Goal: Task Accomplishment & Management: Use online tool/utility

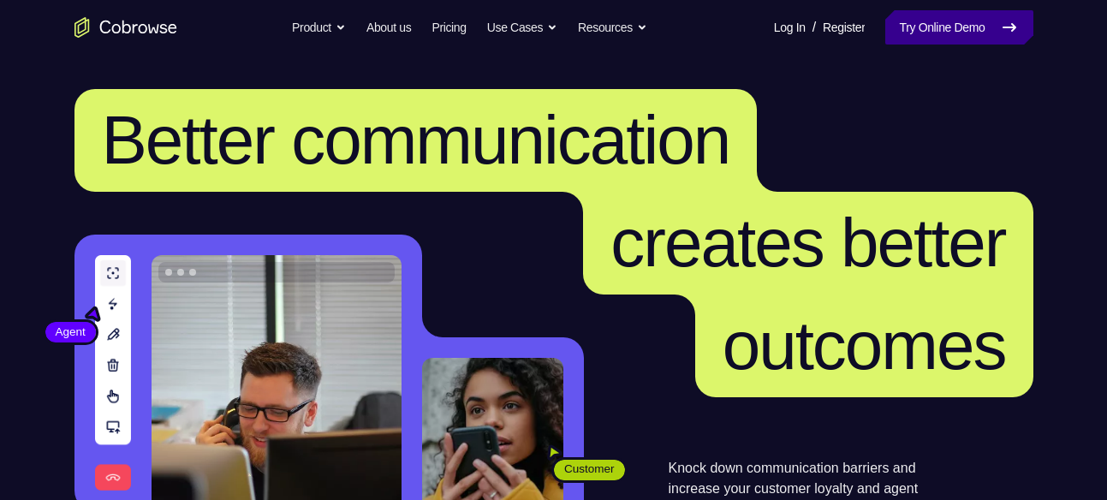
click at [961, 22] on link "Try Online Demo" at bounding box center [958, 27] width 147 height 34
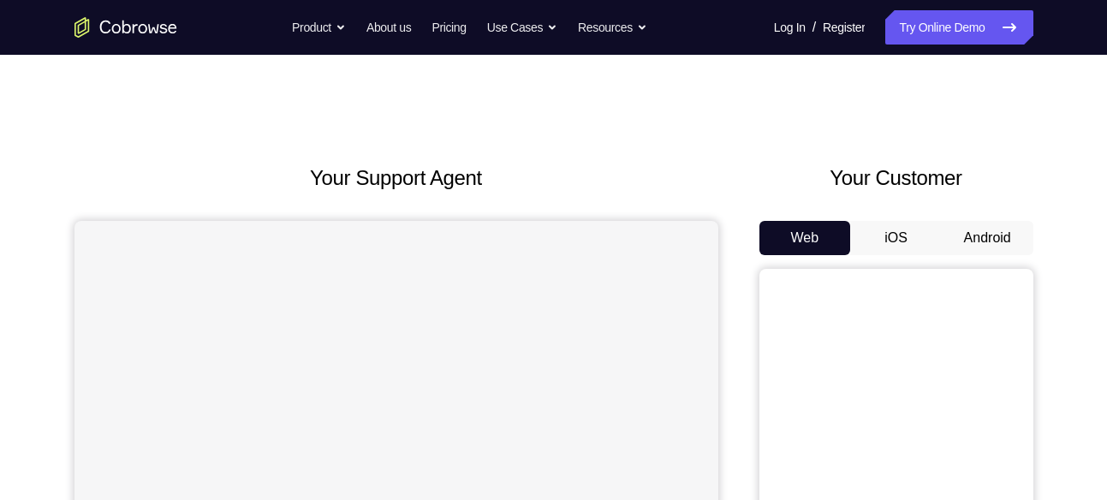
scroll to position [3, 0]
click at [994, 227] on button "Android" at bounding box center [987, 237] width 92 height 34
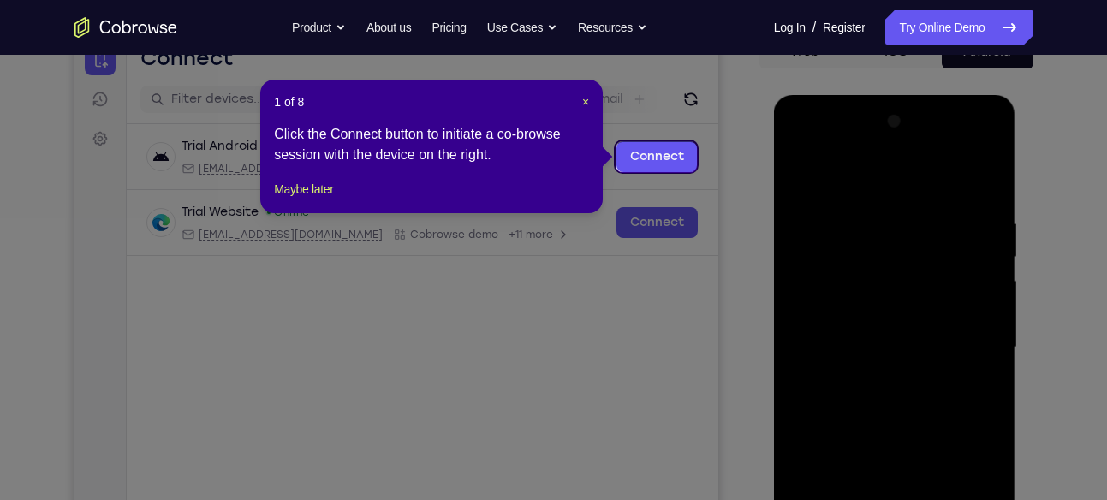
scroll to position [187, 0]
click at [582, 96] on span "×" at bounding box center [585, 103] width 7 height 14
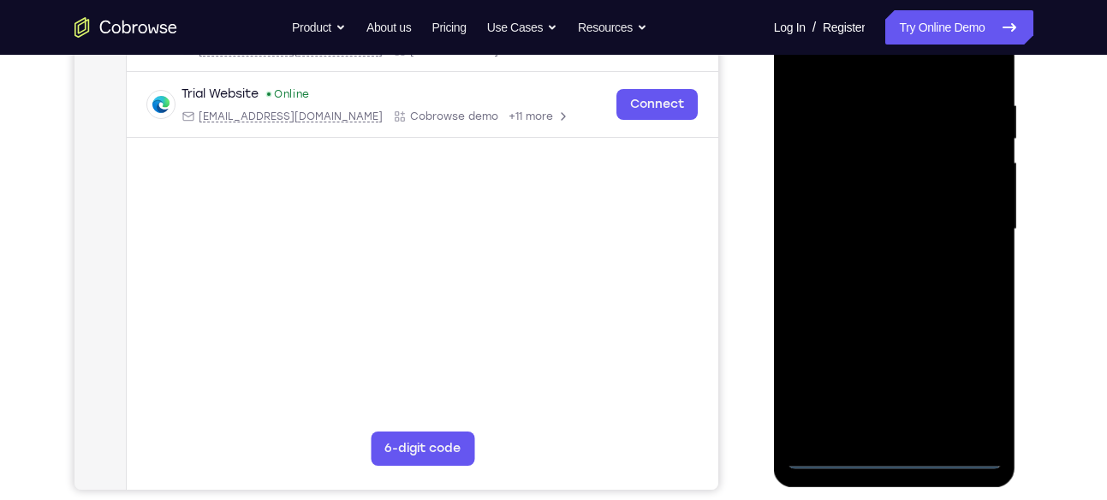
scroll to position [297, 0]
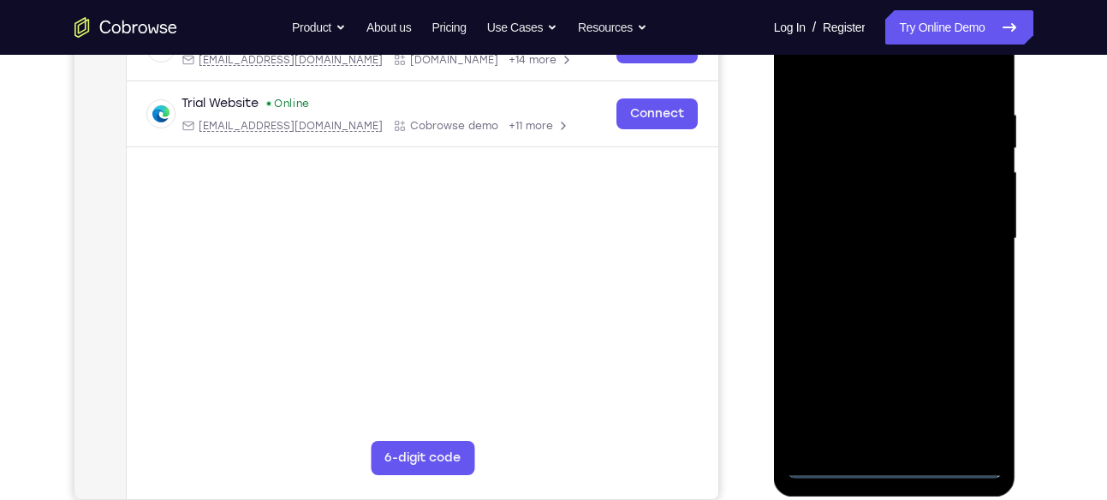
click at [891, 458] on div at bounding box center [894, 238] width 216 height 479
click at [892, 454] on div at bounding box center [894, 238] width 216 height 479
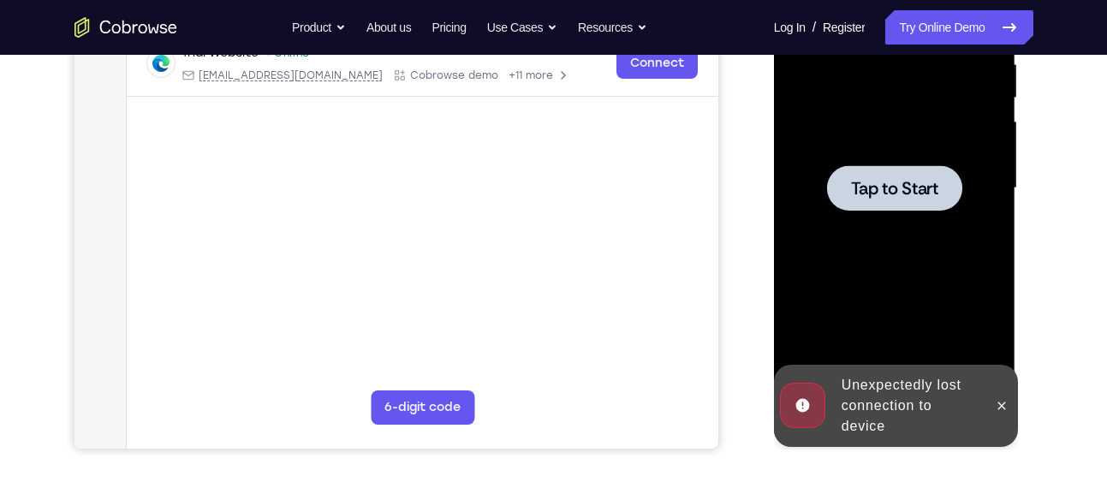
scroll to position [365, 0]
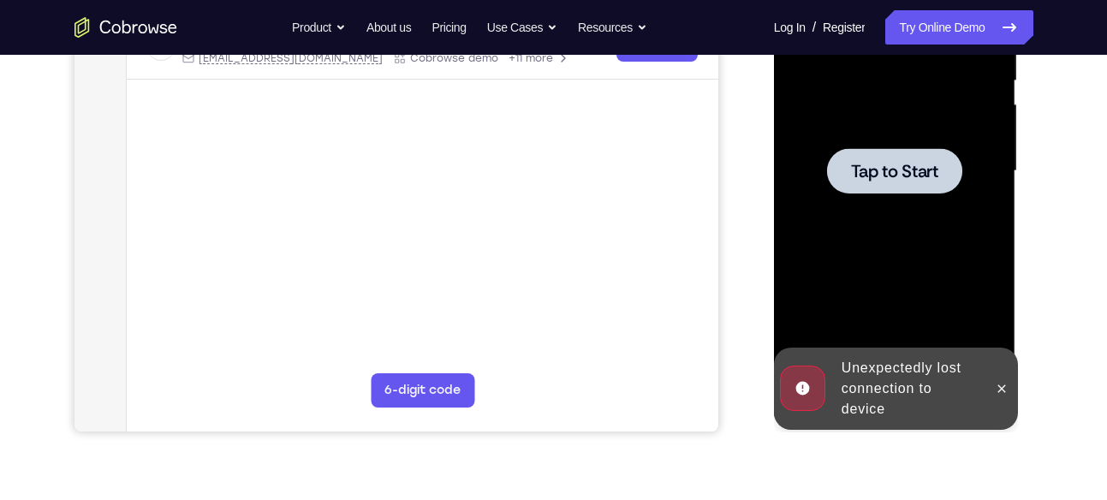
click at [903, 148] on div at bounding box center [894, 170] width 135 height 45
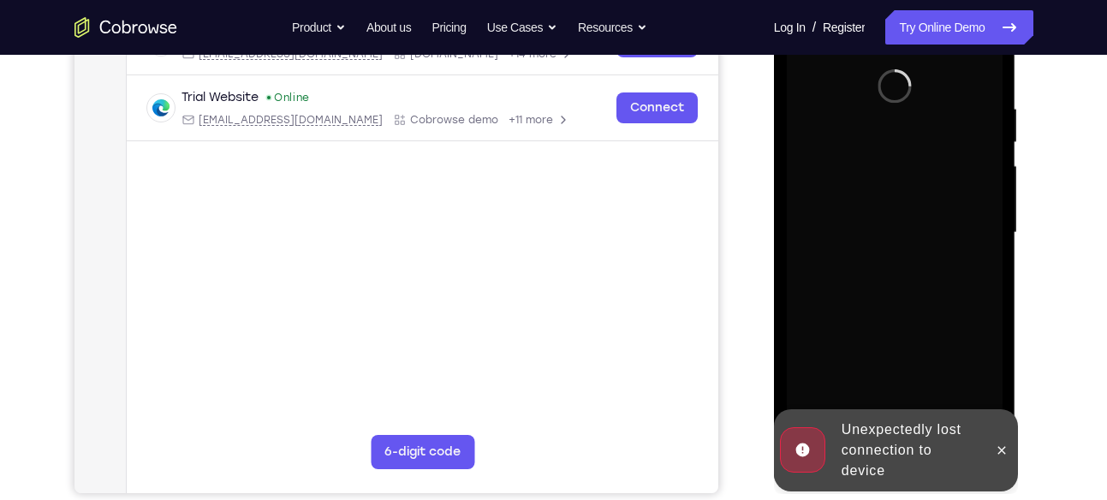
scroll to position [302, 0]
click at [1003, 447] on icon at bounding box center [1001, 451] width 14 height 14
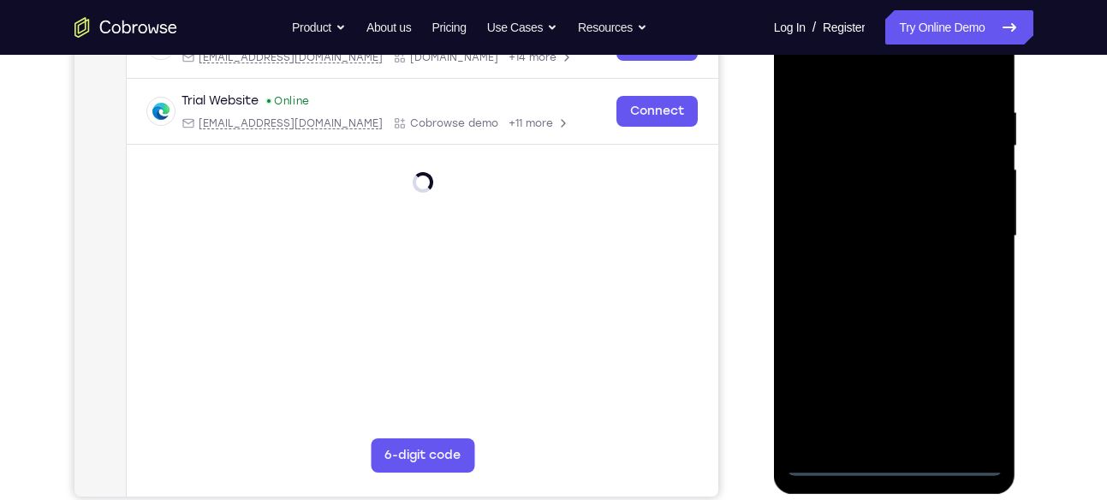
scroll to position [300, 0]
click at [892, 454] on div at bounding box center [894, 235] width 216 height 479
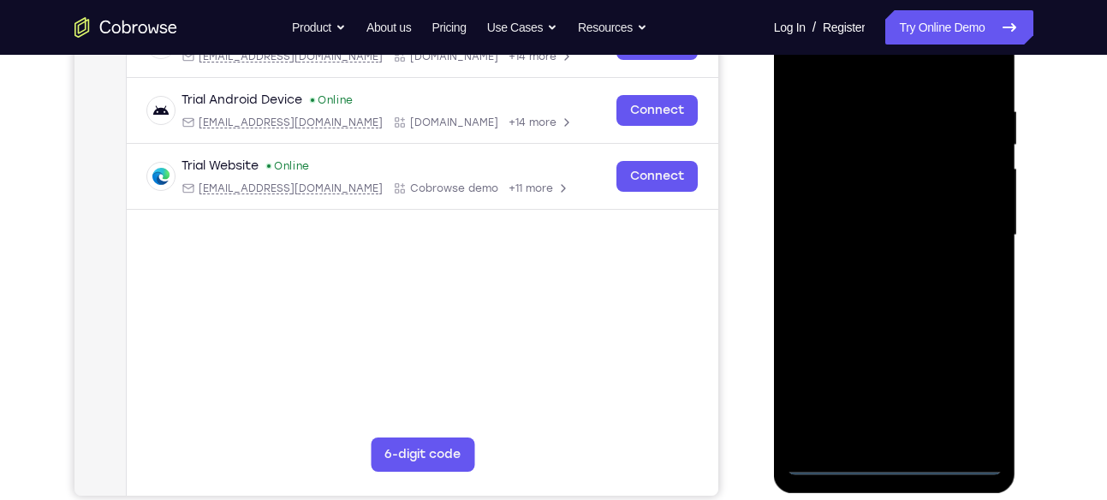
click at [830, 452] on div at bounding box center [894, 235] width 216 height 479
click at [897, 451] on div at bounding box center [894, 235] width 216 height 479
click at [899, 451] on div at bounding box center [894, 235] width 216 height 479
click at [893, 455] on div at bounding box center [894, 235] width 216 height 479
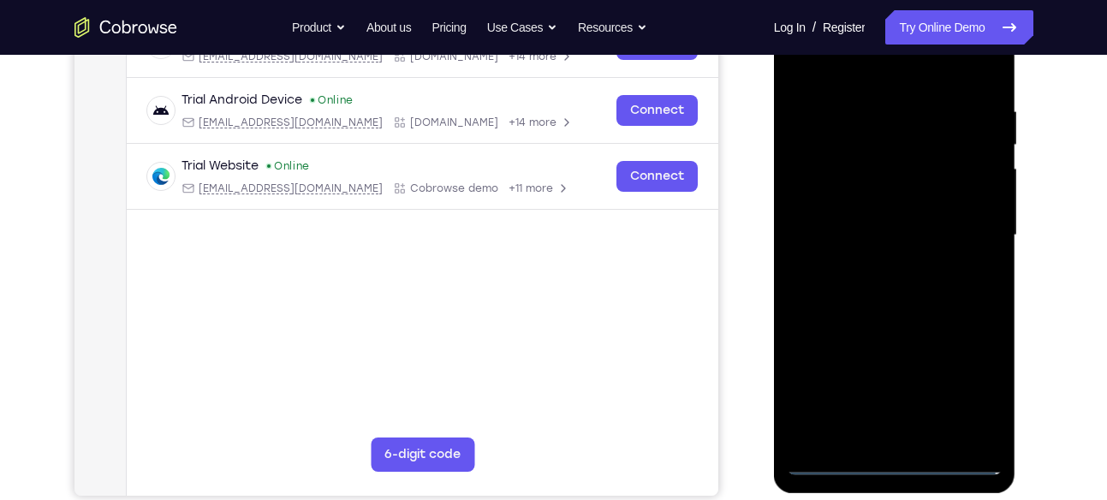
click at [893, 455] on div at bounding box center [894, 235] width 216 height 479
click at [888, 452] on div at bounding box center [894, 235] width 216 height 479
click at [832, 452] on div at bounding box center [894, 235] width 216 height 479
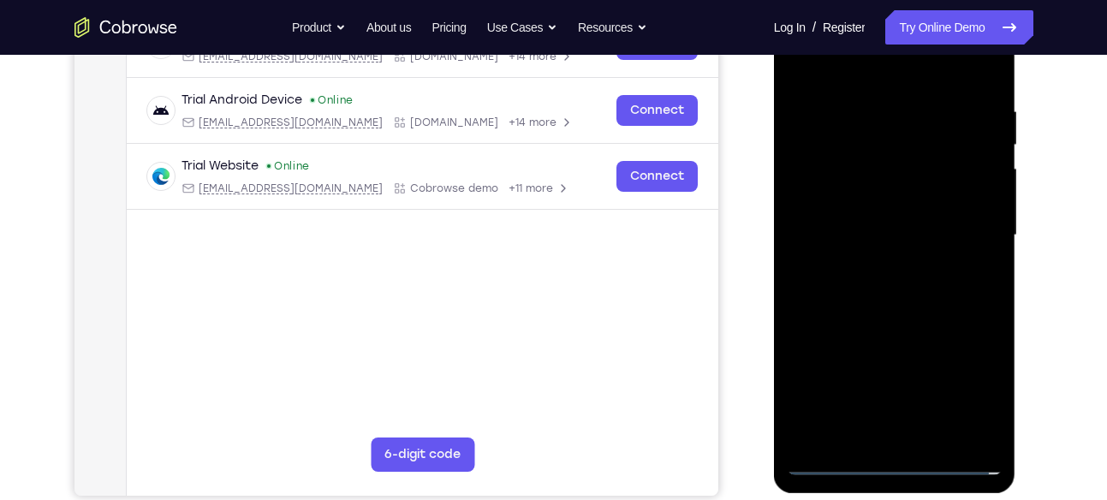
click at [832, 452] on div at bounding box center [894, 235] width 216 height 479
click at [836, 457] on div at bounding box center [894, 235] width 216 height 479
click at [893, 459] on div at bounding box center [894, 235] width 216 height 479
click at [975, 377] on div at bounding box center [894, 235] width 216 height 479
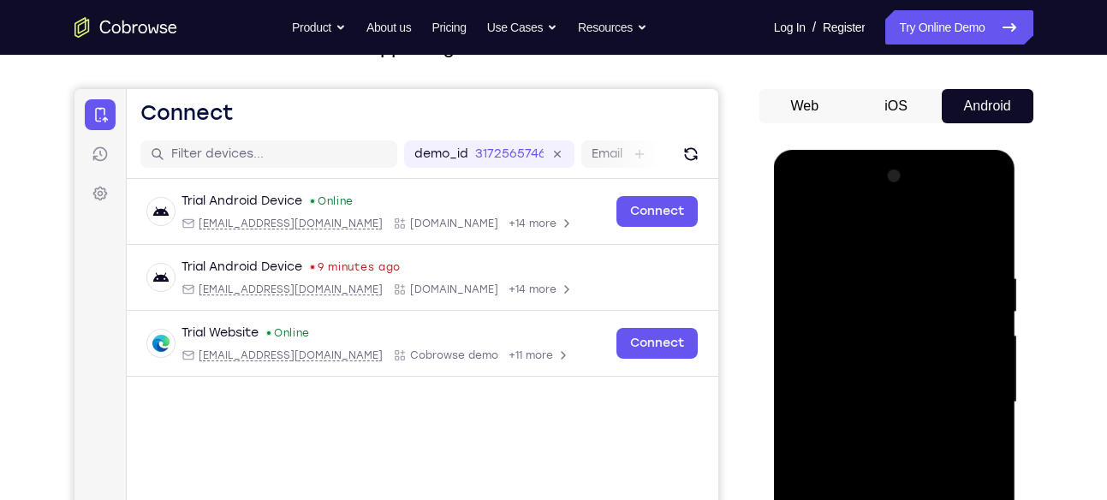
scroll to position [129, 0]
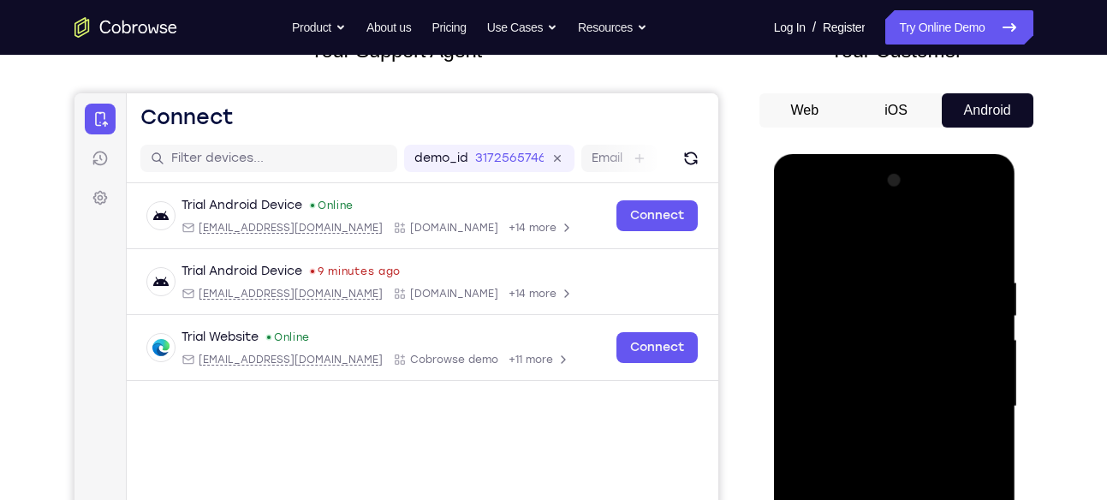
click at [884, 234] on div at bounding box center [894, 406] width 216 height 479
click at [967, 402] on div at bounding box center [894, 406] width 216 height 479
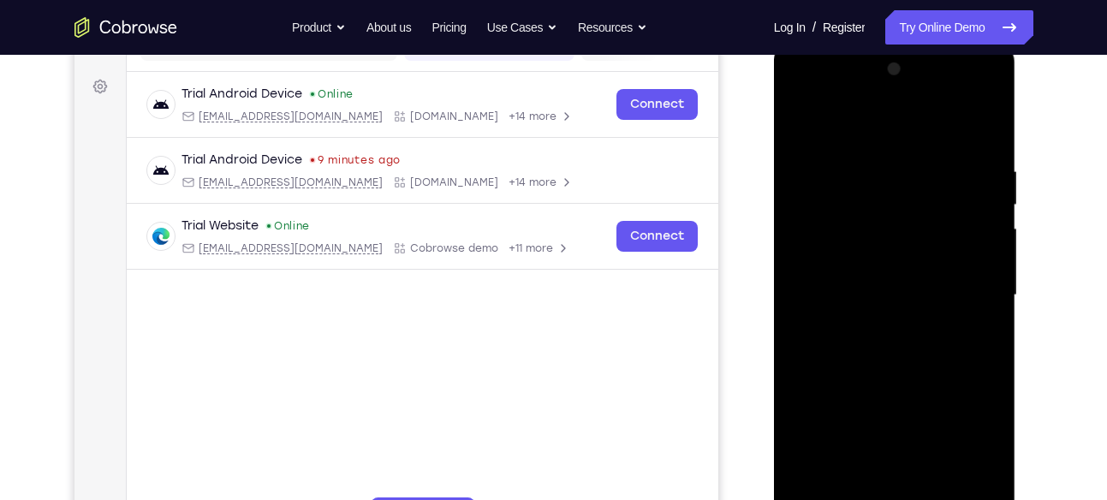
scroll to position [241, 0]
click at [872, 316] on div at bounding box center [894, 294] width 216 height 479
click at [900, 272] on div at bounding box center [894, 294] width 216 height 479
click at [891, 262] on div at bounding box center [894, 294] width 216 height 479
click at [877, 285] on div at bounding box center [894, 294] width 216 height 479
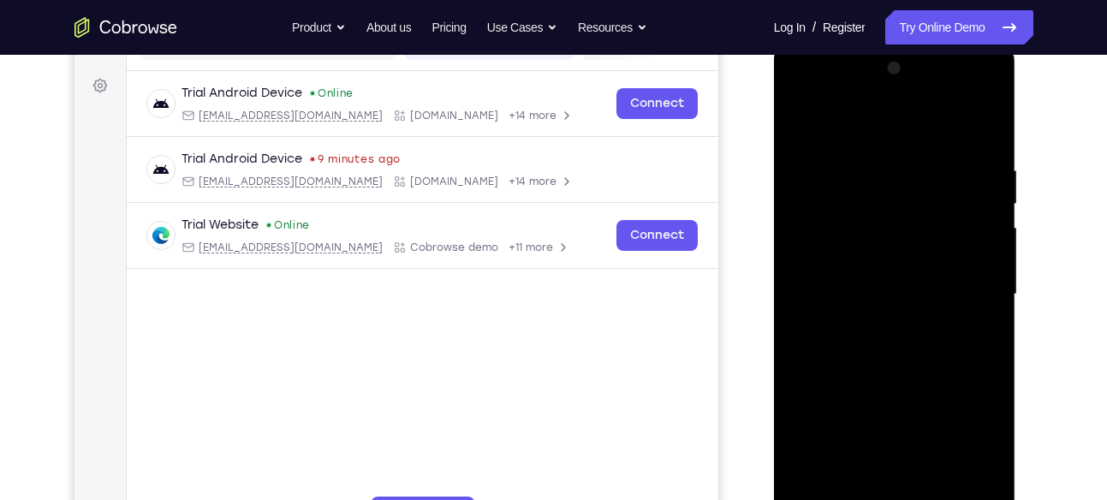
click at [887, 338] on div at bounding box center [894, 294] width 216 height 479
click at [888, 376] on div at bounding box center [894, 294] width 216 height 479
click at [891, 276] on div at bounding box center [894, 294] width 216 height 479
click at [871, 282] on div at bounding box center [894, 294] width 216 height 479
click at [857, 264] on div at bounding box center [894, 294] width 216 height 479
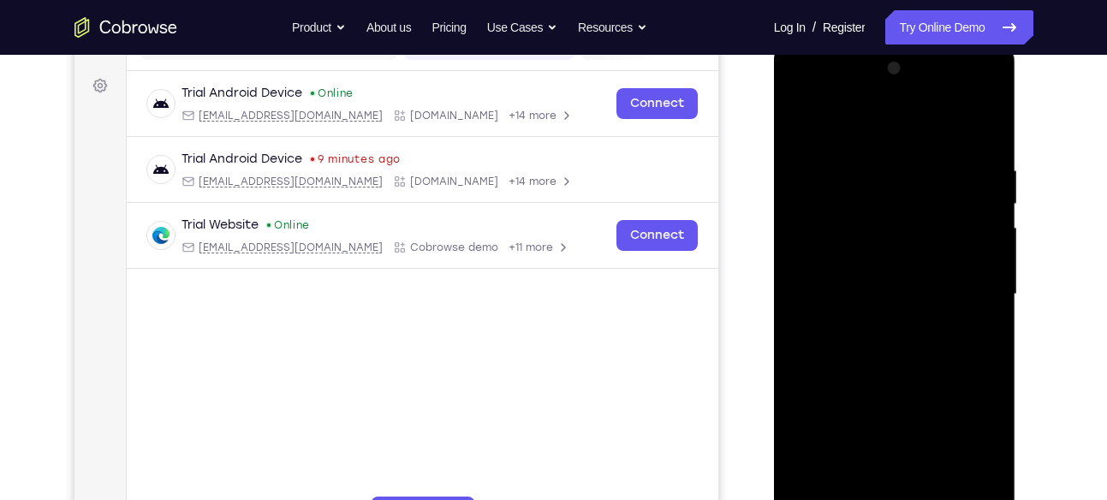
click at [979, 261] on div at bounding box center [894, 294] width 216 height 479
click at [912, 292] on div at bounding box center [894, 294] width 216 height 479
click at [870, 300] on div at bounding box center [894, 294] width 216 height 479
click at [891, 369] on div at bounding box center [894, 294] width 216 height 479
click at [878, 252] on div at bounding box center [894, 294] width 216 height 479
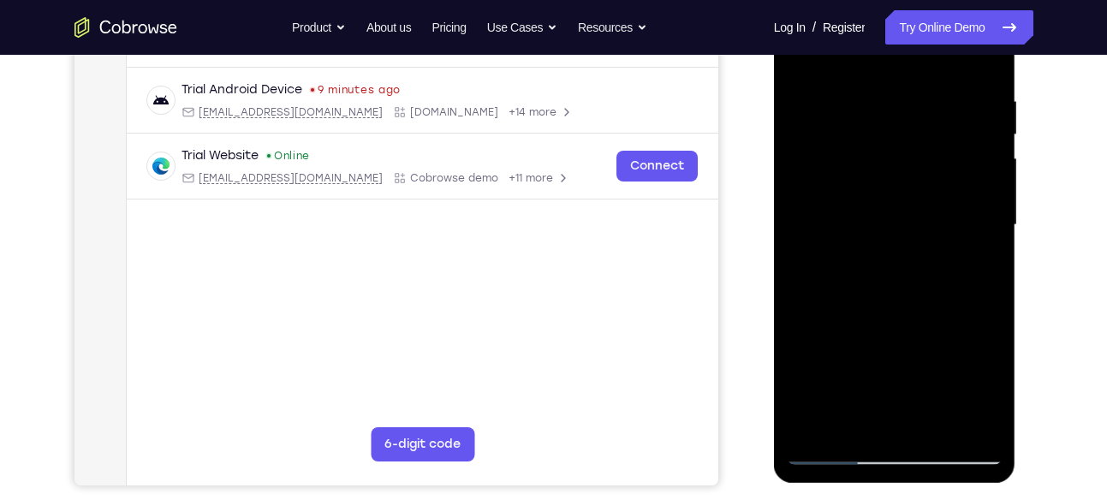
scroll to position [310, 0]
click at [896, 258] on div at bounding box center [894, 225] width 216 height 479
click at [887, 272] on div at bounding box center [894, 225] width 216 height 479
click at [912, 171] on div at bounding box center [894, 225] width 216 height 479
click at [946, 171] on div at bounding box center [894, 225] width 216 height 479
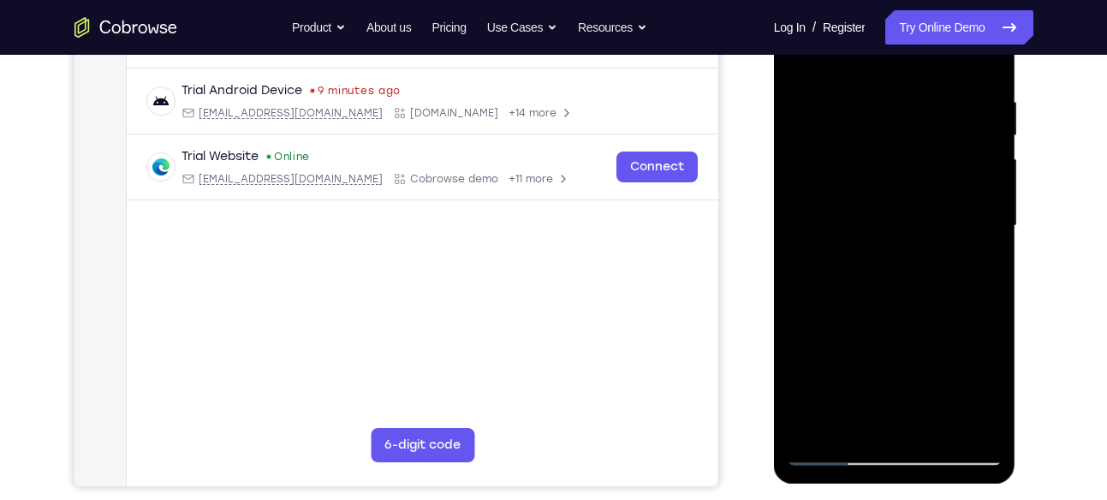
click at [946, 171] on div at bounding box center [894, 225] width 216 height 479
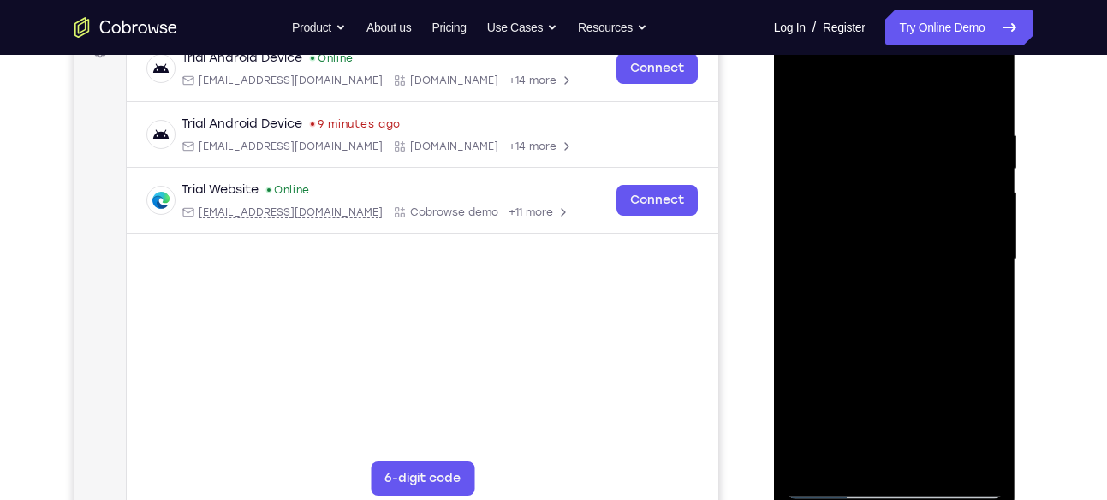
scroll to position [277, 0]
click at [968, 78] on div at bounding box center [894, 258] width 216 height 479
click at [869, 305] on div at bounding box center [894, 258] width 216 height 479
click at [986, 189] on div at bounding box center [894, 258] width 216 height 479
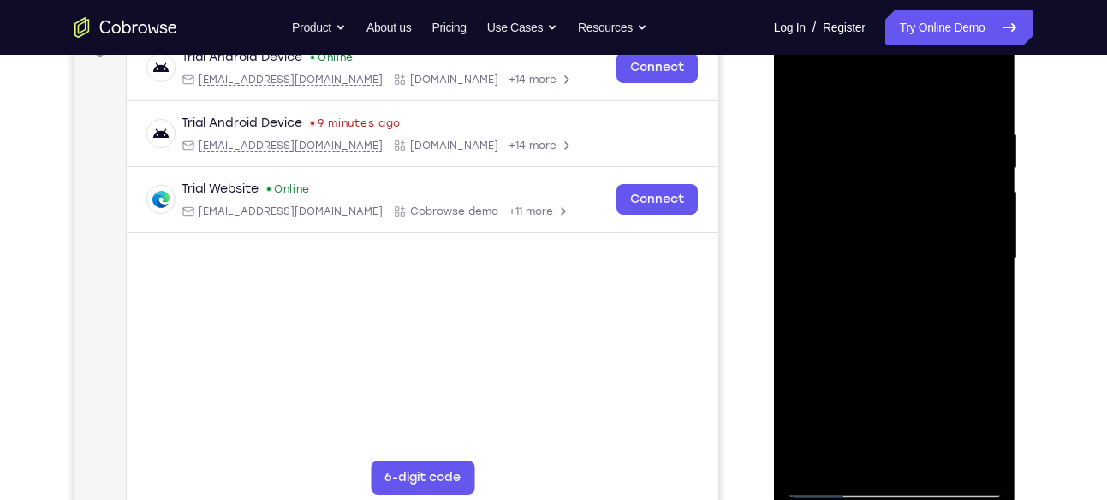
click at [968, 203] on div at bounding box center [894, 258] width 216 height 479
click at [868, 209] on div at bounding box center [894, 258] width 216 height 479
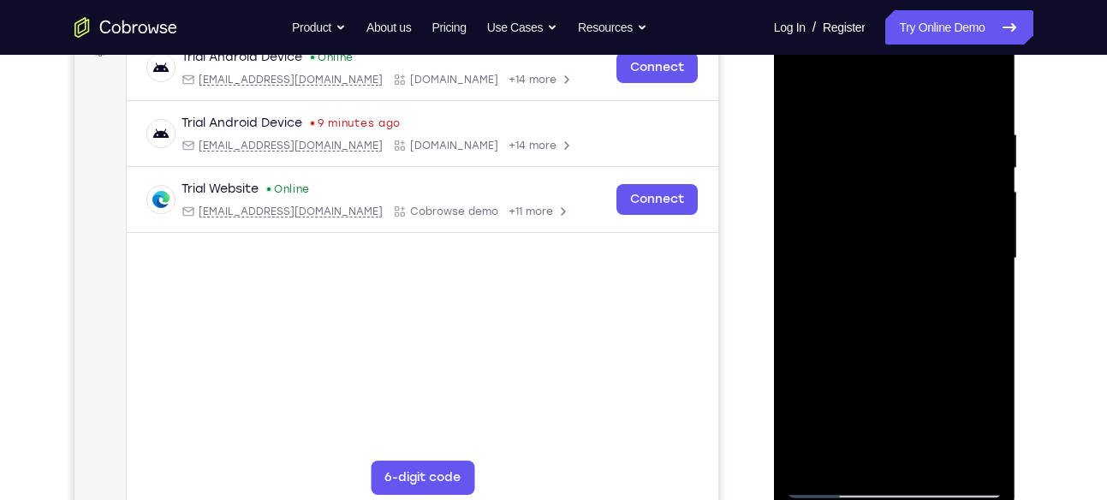
drag, startPoint x: 110, startPoint y: 146, endPoint x: 627, endPoint y: 347, distance: 555.1
click at [627, 347] on main "demo_id 3172565746 3172565746 Email User ID Device ID Device name 6-digit code …" at bounding box center [421, 272] width 591 height 573
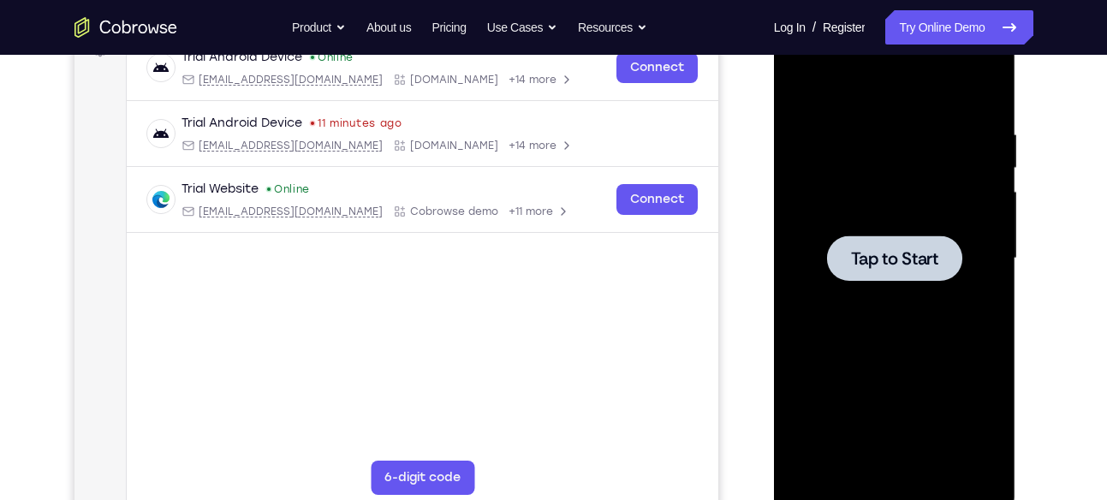
click at [840, 260] on div at bounding box center [894, 257] width 135 height 45
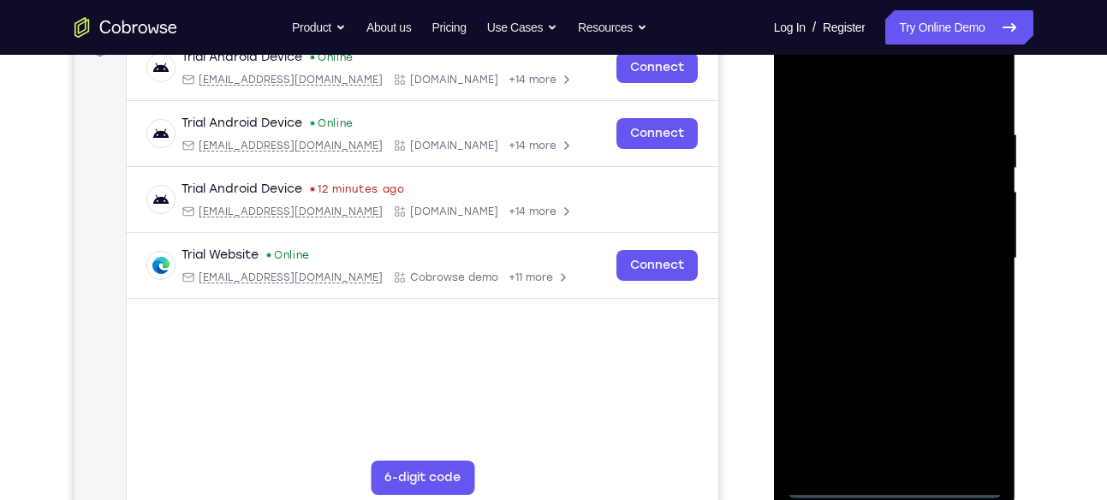
click at [890, 479] on div at bounding box center [894, 258] width 216 height 479
click at [971, 398] on div at bounding box center [894, 258] width 216 height 479
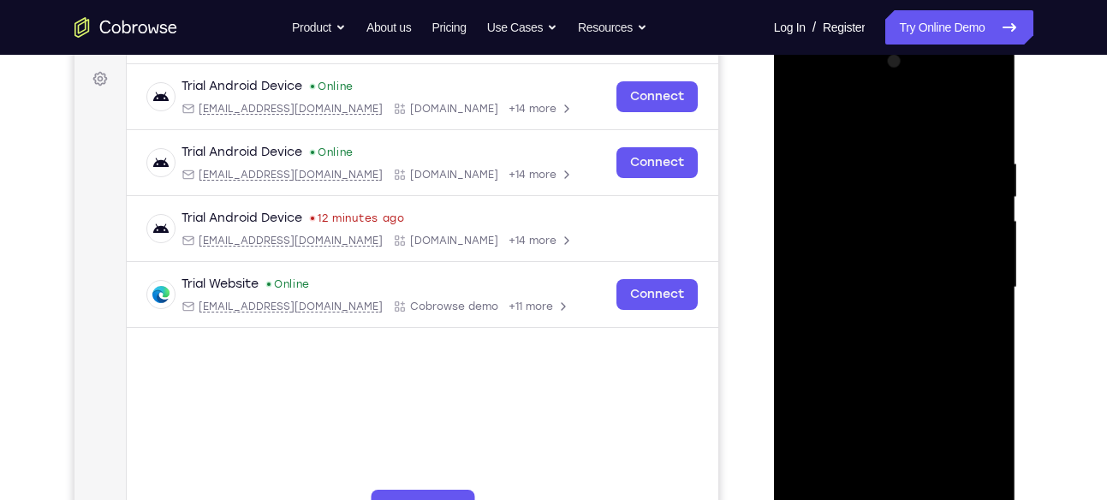
scroll to position [247, 0]
click at [842, 113] on div at bounding box center [894, 288] width 216 height 479
click at [971, 274] on div at bounding box center [894, 288] width 216 height 479
click at [875, 315] on div at bounding box center [894, 288] width 216 height 479
click at [890, 366] on div at bounding box center [894, 288] width 216 height 479
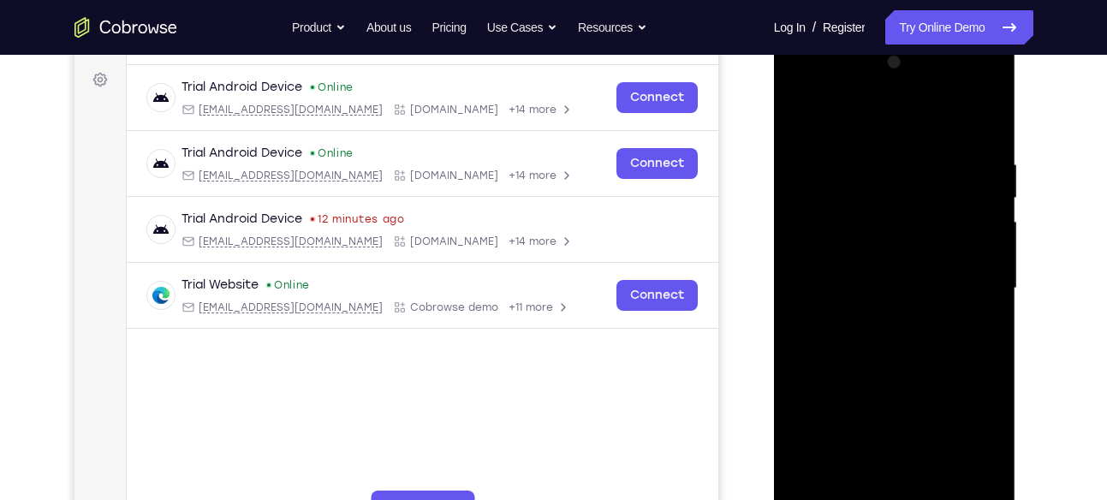
click at [892, 269] on div at bounding box center [894, 288] width 216 height 479
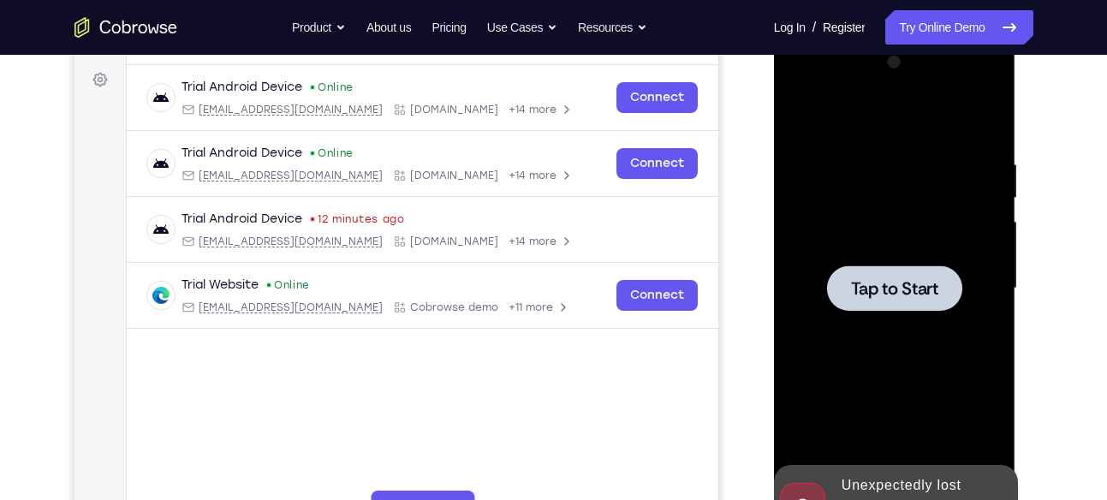
click at [897, 280] on span "Tap to Start" at bounding box center [894, 288] width 87 height 17
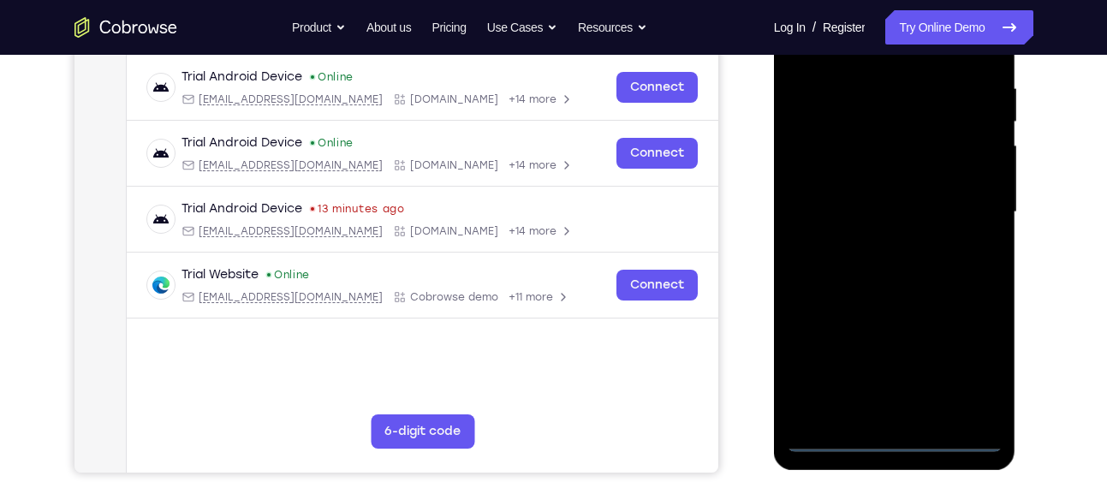
scroll to position [324, 0]
click at [894, 429] on div at bounding box center [894, 211] width 216 height 479
click at [893, 436] on div at bounding box center [894, 211] width 216 height 479
click at [959, 362] on div at bounding box center [894, 211] width 216 height 479
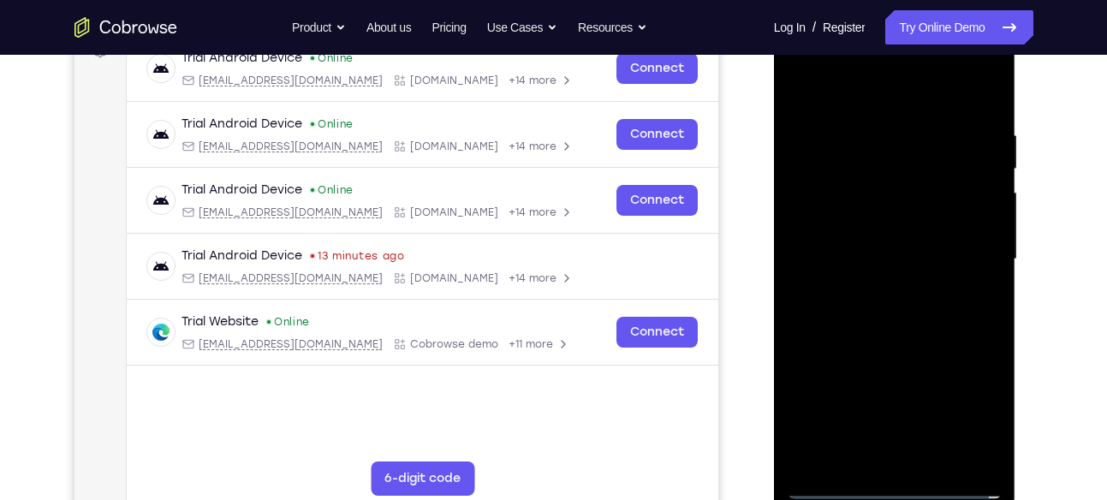
scroll to position [276, 0]
click at [857, 87] on div at bounding box center [894, 260] width 216 height 479
click at [959, 246] on div at bounding box center [894, 260] width 216 height 479
click at [871, 280] on div at bounding box center [894, 260] width 216 height 479
click at [877, 287] on div at bounding box center [894, 260] width 216 height 479
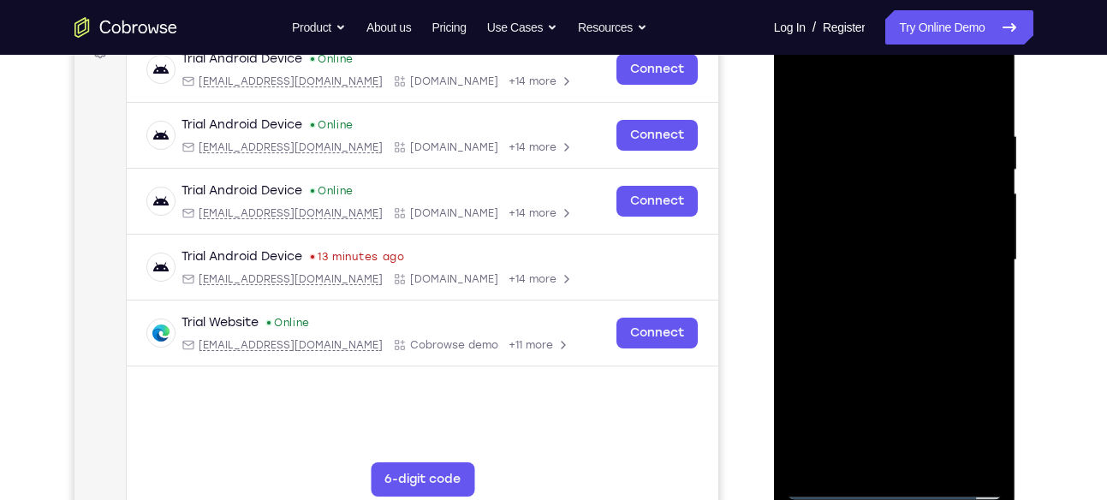
click at [922, 239] on div at bounding box center [894, 260] width 216 height 479
click at [922, 225] on div at bounding box center [894, 260] width 216 height 479
click at [903, 257] on div at bounding box center [894, 260] width 216 height 479
click at [887, 300] on div at bounding box center [894, 260] width 216 height 479
click at [881, 281] on div at bounding box center [894, 260] width 216 height 479
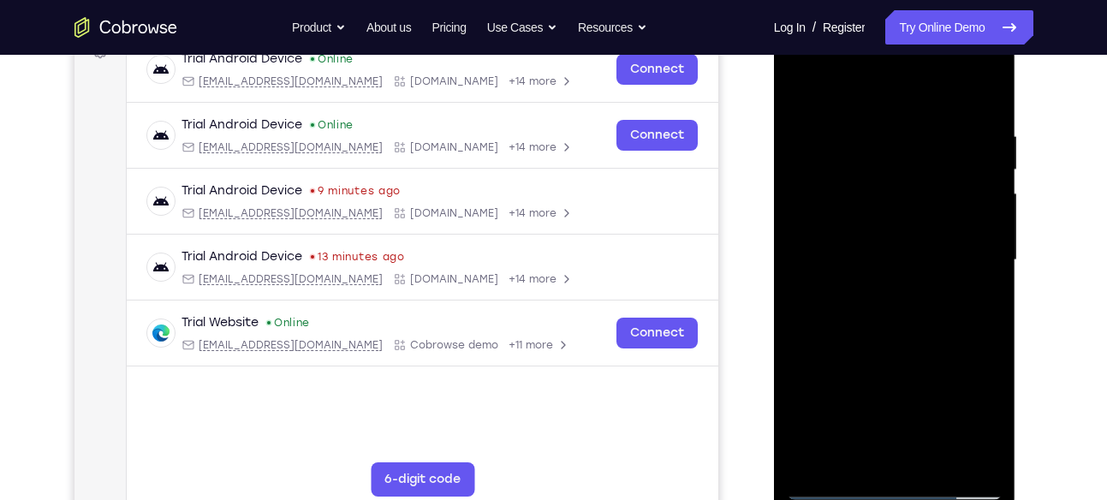
click at [881, 253] on div at bounding box center [894, 260] width 216 height 479
click at [894, 300] on div at bounding box center [894, 260] width 216 height 479
click at [886, 282] on div at bounding box center [894, 260] width 216 height 479
click at [891, 252] on div at bounding box center [894, 260] width 216 height 479
click at [893, 295] on div at bounding box center [894, 260] width 216 height 479
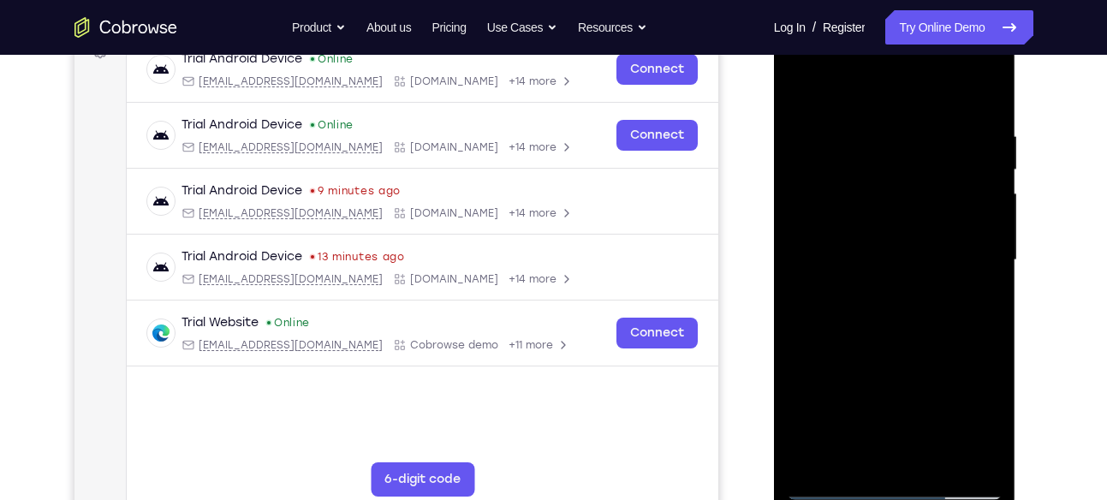
click at [871, 283] on div at bounding box center [894, 260] width 216 height 479
click at [879, 252] on div at bounding box center [894, 260] width 216 height 479
click at [878, 297] on div at bounding box center [894, 260] width 216 height 479
click at [895, 297] on div at bounding box center [894, 260] width 216 height 479
click at [894, 282] on div at bounding box center [894, 260] width 216 height 479
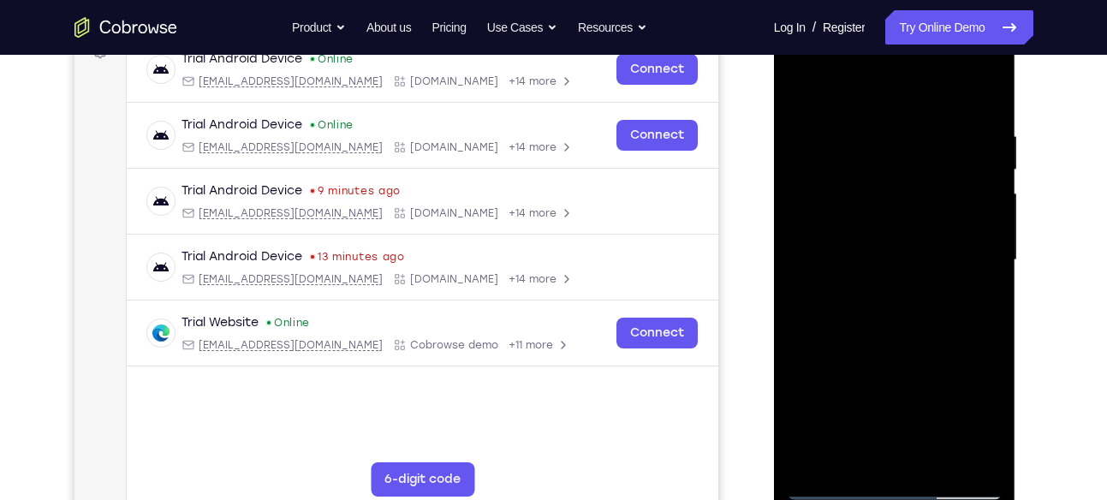
click at [875, 240] on div at bounding box center [894, 260] width 216 height 479
click at [856, 259] on div at bounding box center [894, 260] width 216 height 479
click at [861, 240] on div at bounding box center [894, 260] width 216 height 479
click at [848, 276] on div at bounding box center [894, 260] width 216 height 479
click at [901, 340] on div at bounding box center [894, 260] width 216 height 479
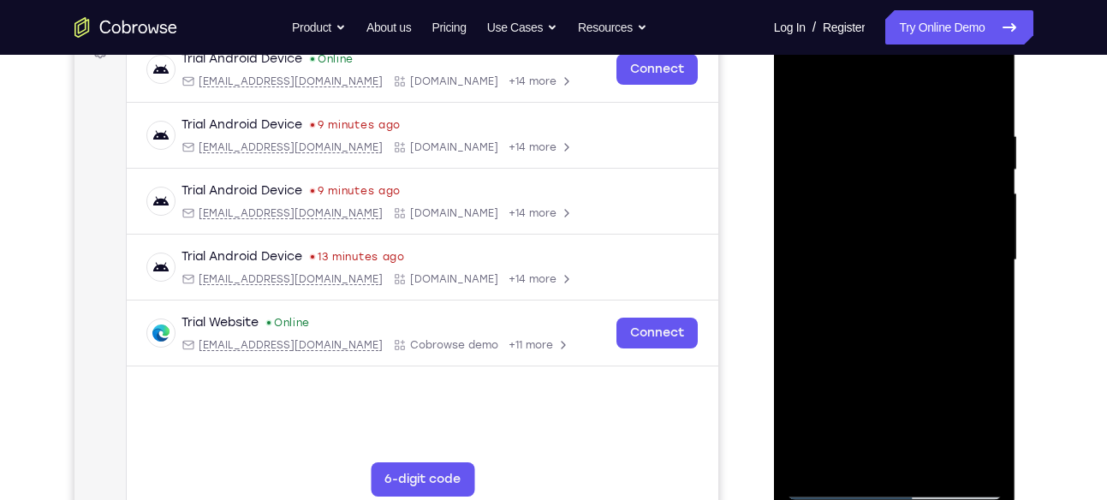
click at [935, 229] on div at bounding box center [894, 260] width 216 height 479
click at [968, 202] on div at bounding box center [894, 260] width 216 height 479
click at [970, 79] on div at bounding box center [894, 260] width 216 height 479
click at [975, 197] on div at bounding box center [894, 260] width 216 height 479
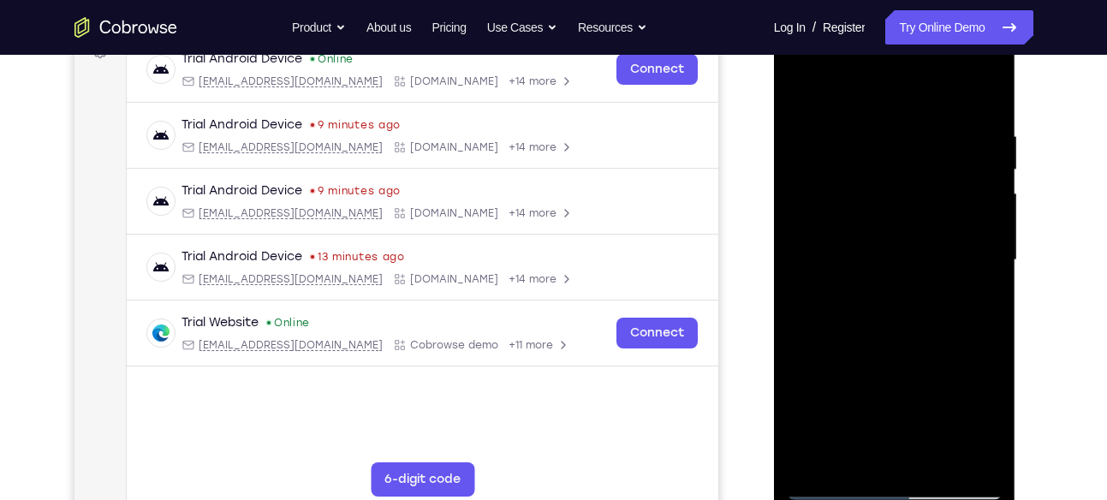
click at [975, 197] on div at bounding box center [894, 260] width 216 height 479
click at [953, 211] on div at bounding box center [894, 260] width 216 height 479
click at [906, 313] on div at bounding box center [894, 260] width 216 height 479
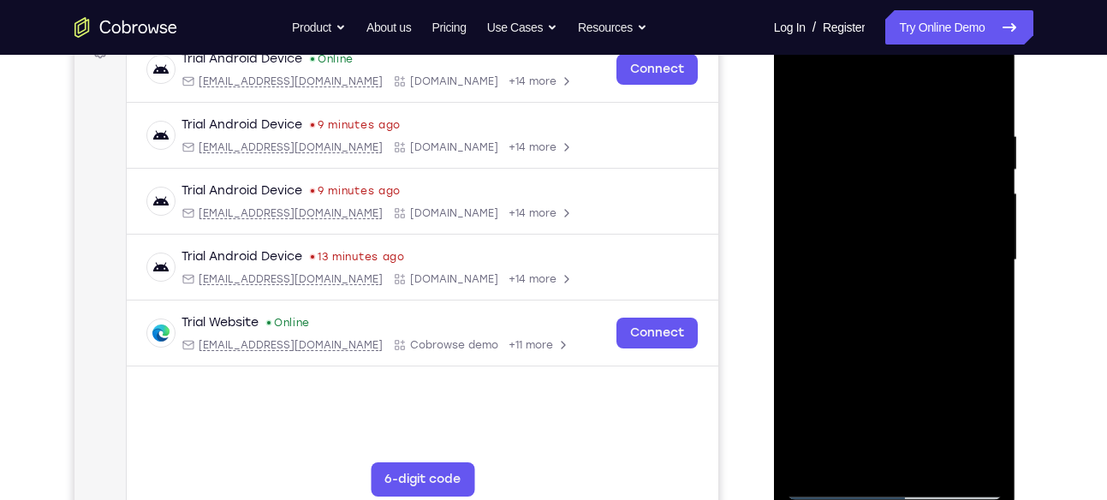
click at [822, 314] on div at bounding box center [894, 260] width 216 height 479
click at [857, 311] on div at bounding box center [894, 260] width 216 height 479
drag, startPoint x: 857, startPoint y: 311, endPoint x: 874, endPoint y: 310, distance: 17.1
click at [874, 310] on div at bounding box center [894, 260] width 216 height 479
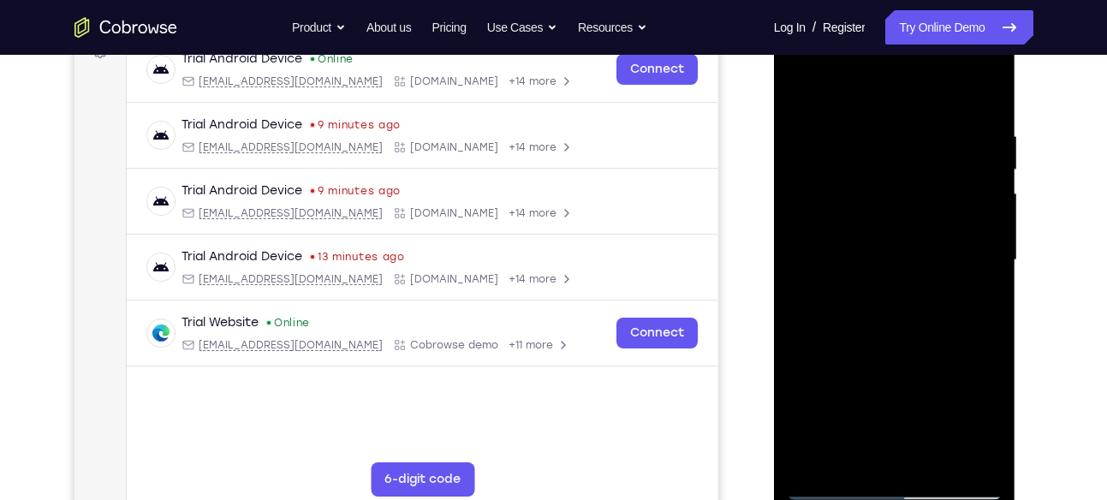
click at [874, 310] on div at bounding box center [894, 260] width 216 height 479
click at [902, 301] on div at bounding box center [894, 260] width 216 height 479
click at [881, 332] on div at bounding box center [894, 260] width 216 height 479
click at [907, 214] on div at bounding box center [894, 260] width 216 height 479
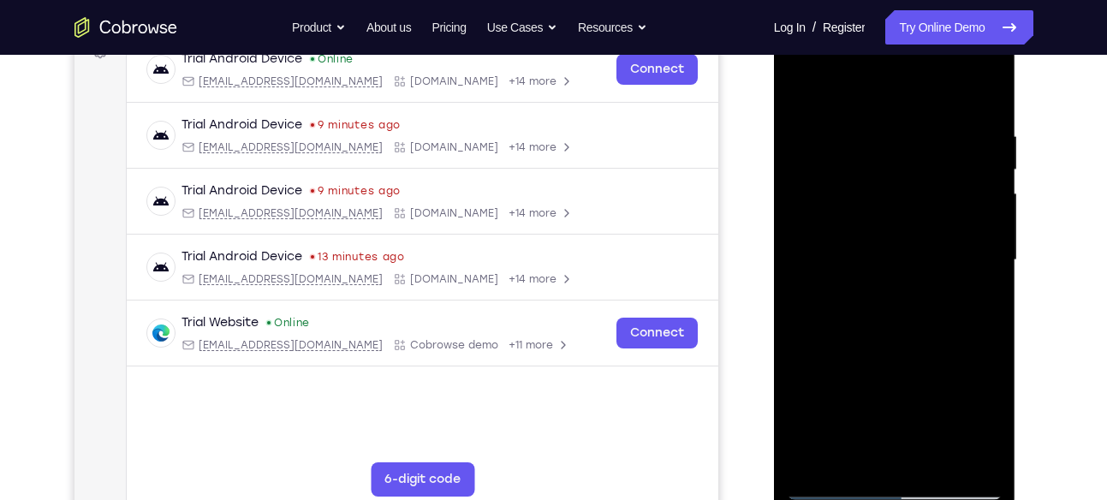
click at [907, 214] on div at bounding box center [894, 260] width 216 height 479
click at [958, 226] on div at bounding box center [894, 260] width 216 height 479
click at [980, 223] on div at bounding box center [894, 260] width 216 height 479
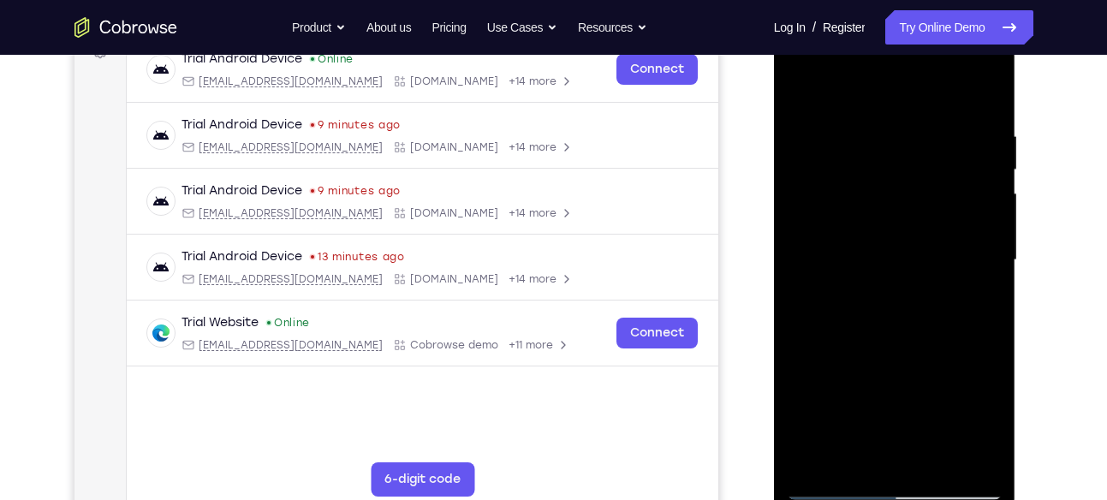
click at [869, 347] on div at bounding box center [894, 260] width 216 height 479
click at [829, 476] on div at bounding box center [894, 260] width 216 height 479
click at [827, 475] on div at bounding box center [894, 260] width 216 height 479
